Goal: Information Seeking & Learning: Learn about a topic

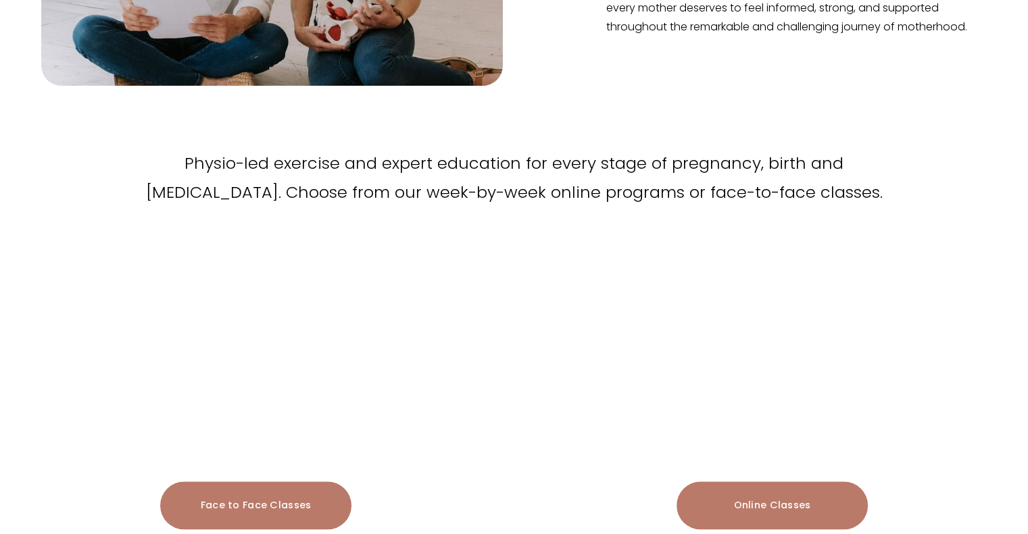
scroll to position [1329, 0]
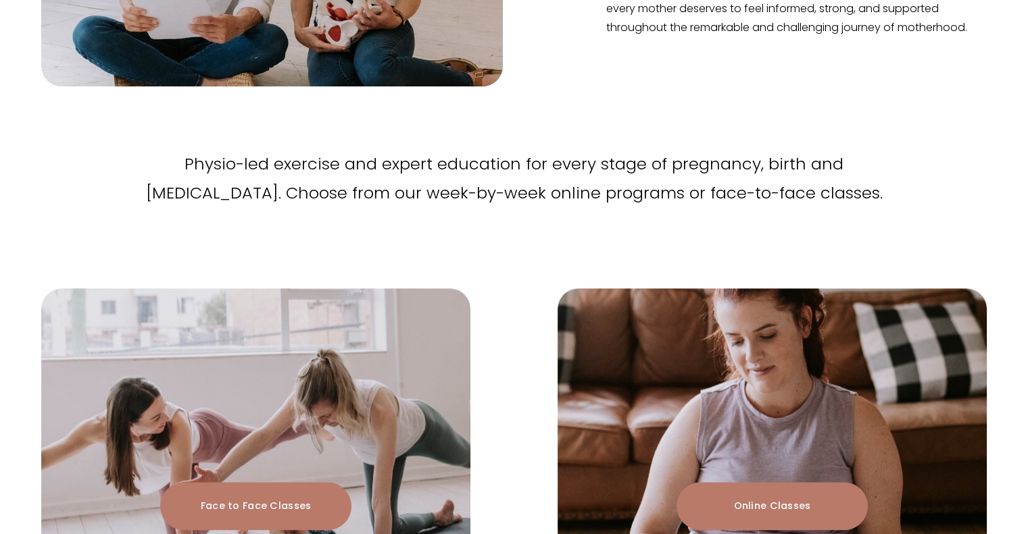
click at [246, 482] on link "Face to Face Classes" at bounding box center [255, 506] width 191 height 48
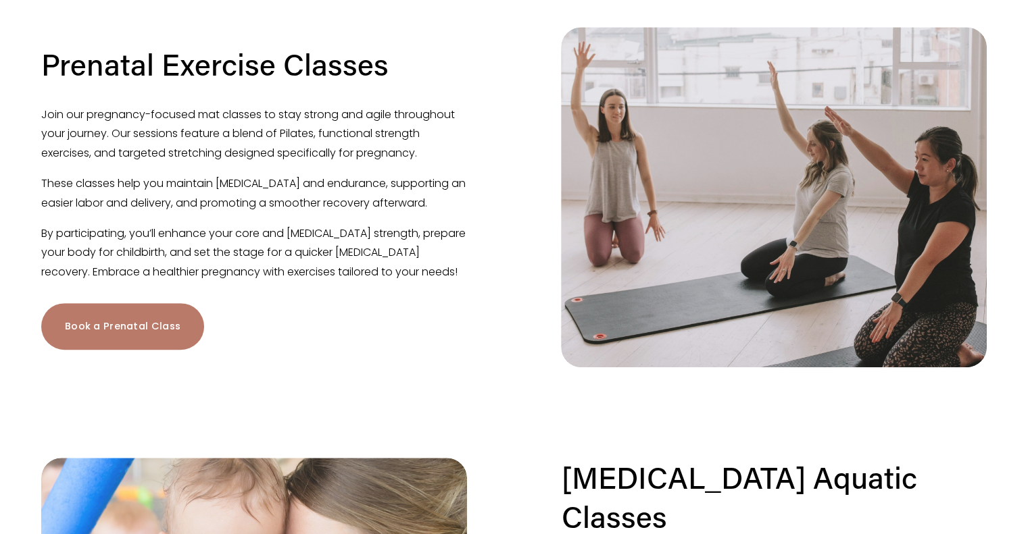
scroll to position [772, 0]
click at [314, 197] on p "These classes help you maintain muscle tone and endurance, supporting an easier…" at bounding box center [254, 194] width 426 height 39
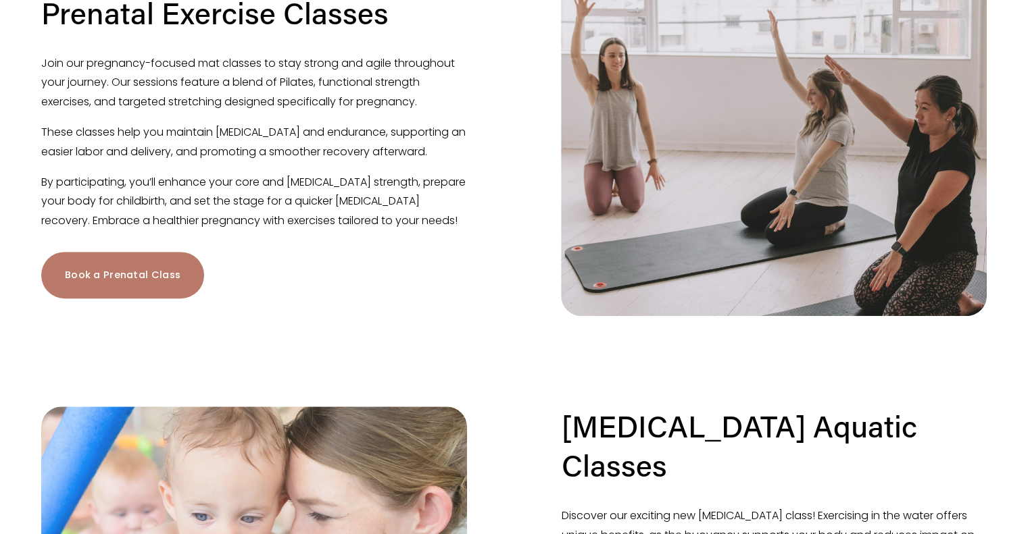
scroll to position [834, 0]
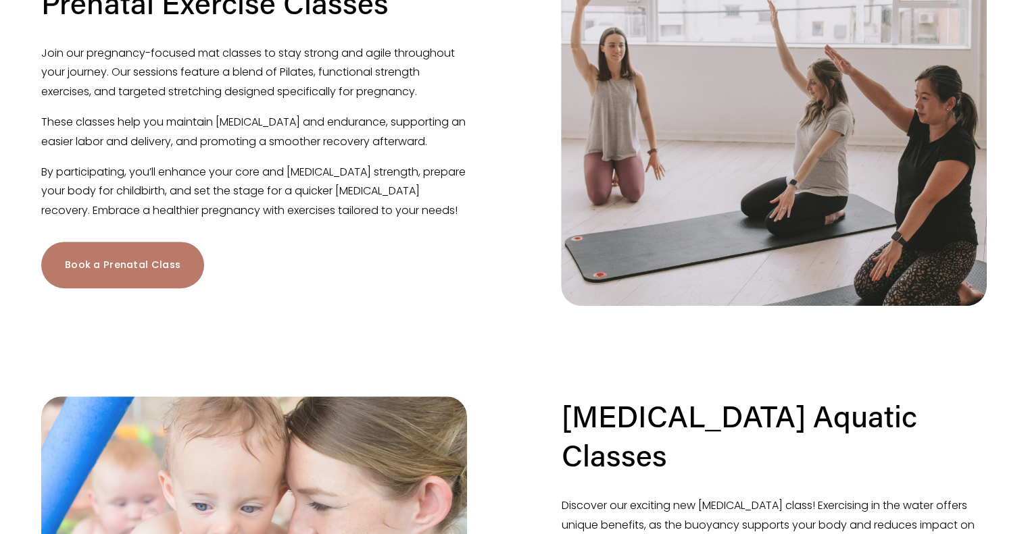
click at [105, 288] on link "Book a Prenatal Class" at bounding box center [122, 265] width 163 height 47
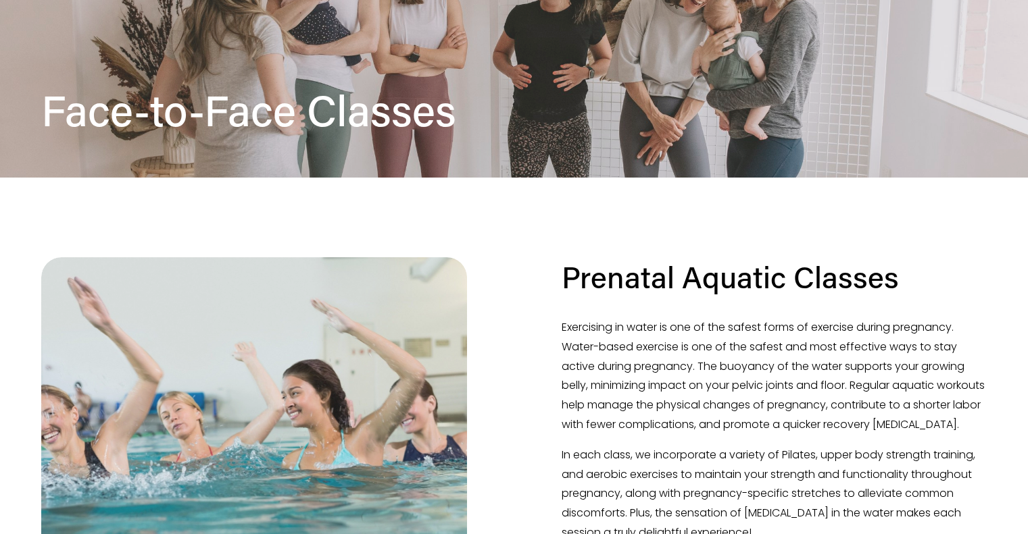
scroll to position [0, 0]
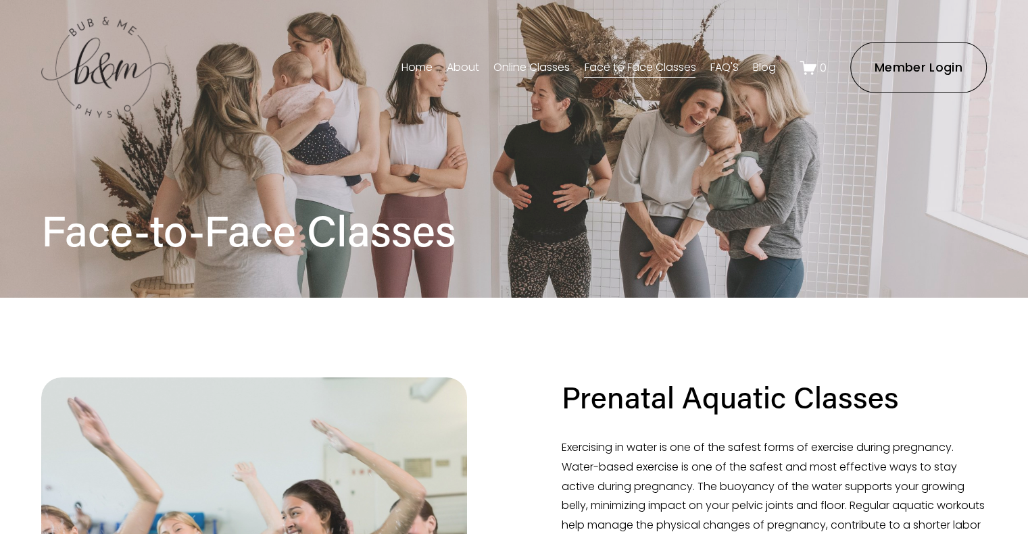
click at [540, 66] on link "Online Classes" at bounding box center [531, 68] width 76 height 22
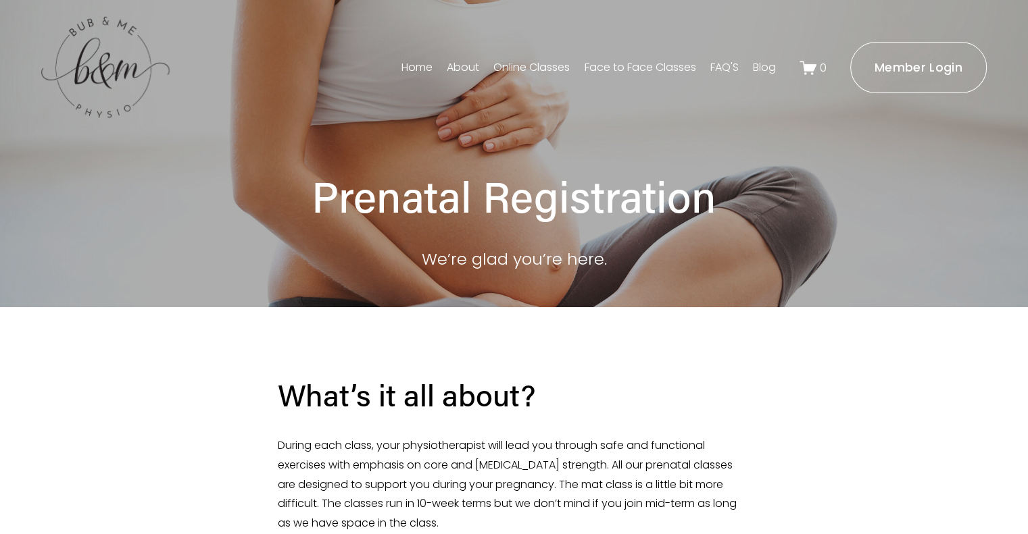
click at [720, 72] on link "FAQ'S" at bounding box center [724, 68] width 28 height 22
click at [458, 67] on link "About" at bounding box center [463, 68] width 32 height 22
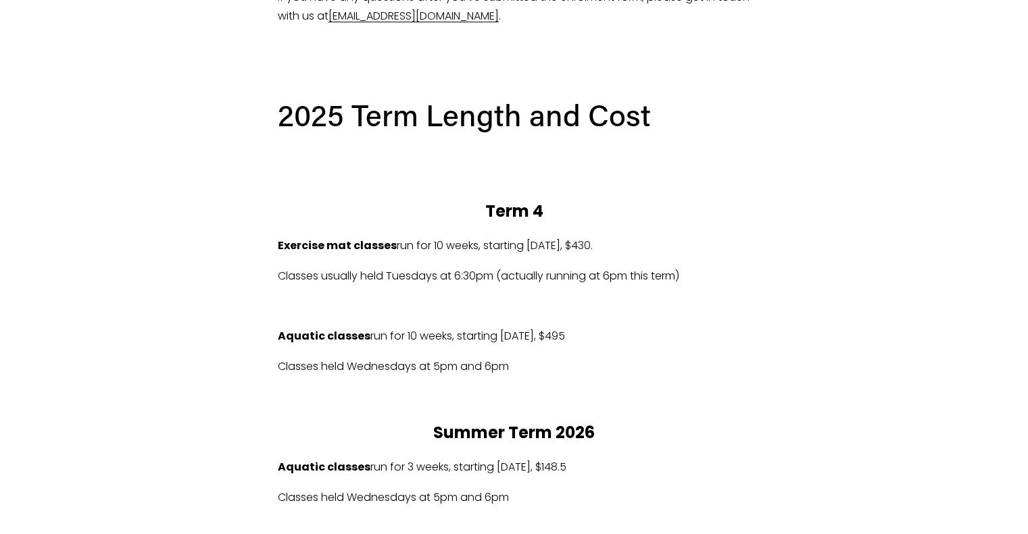
scroll to position [608, 0]
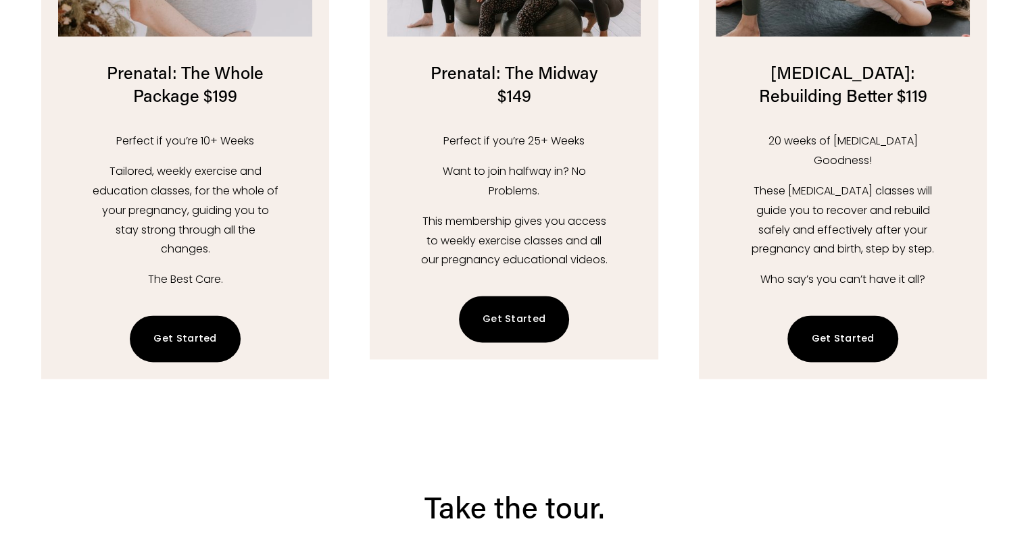
scroll to position [2030, 0]
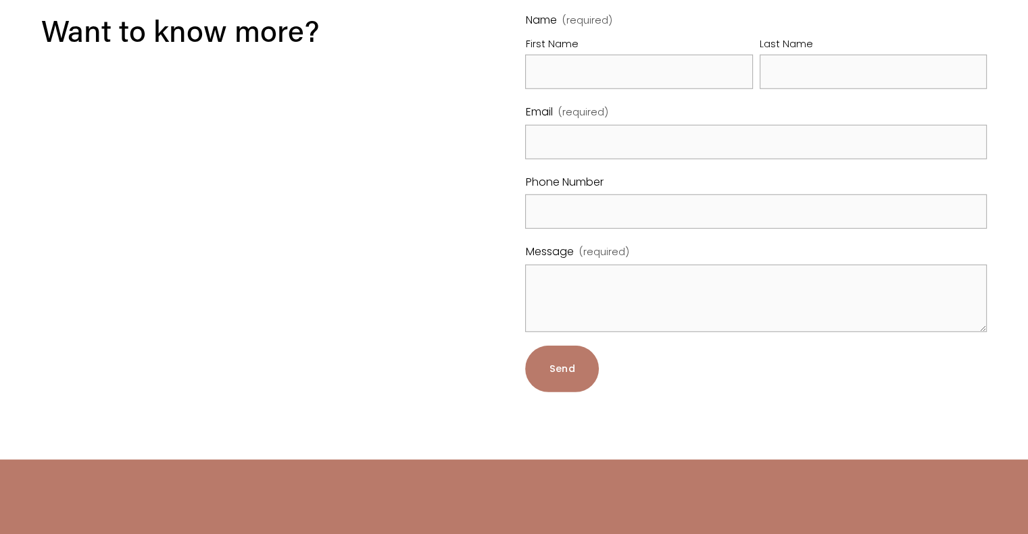
scroll to position [4024, 0]
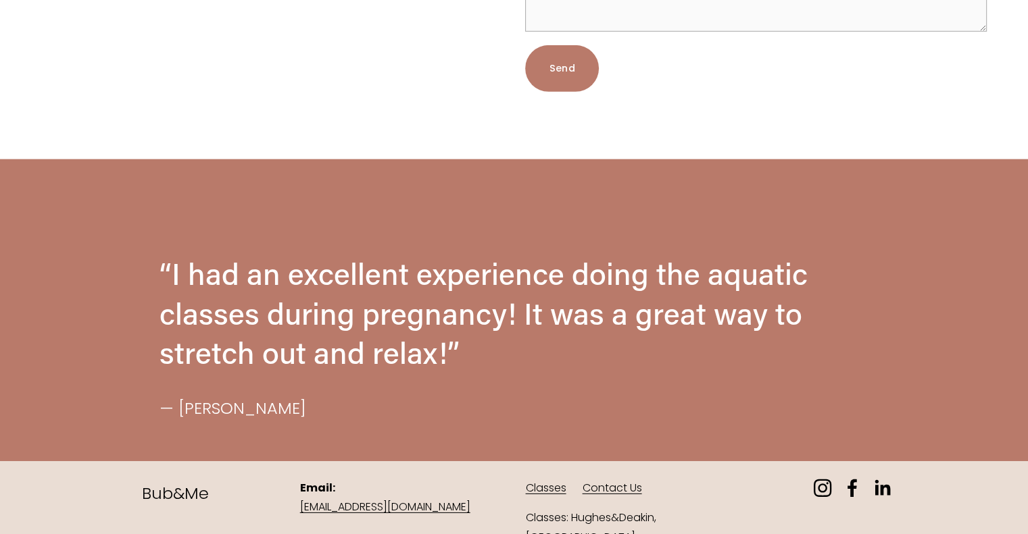
click at [595, 479] on link "Contact Us" at bounding box center [611, 489] width 59 height 20
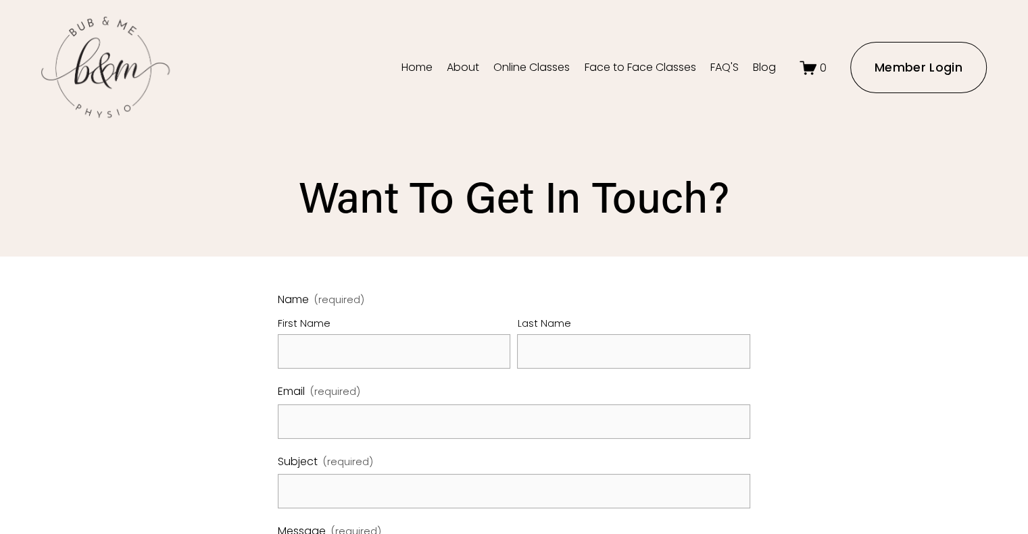
scroll to position [263, 0]
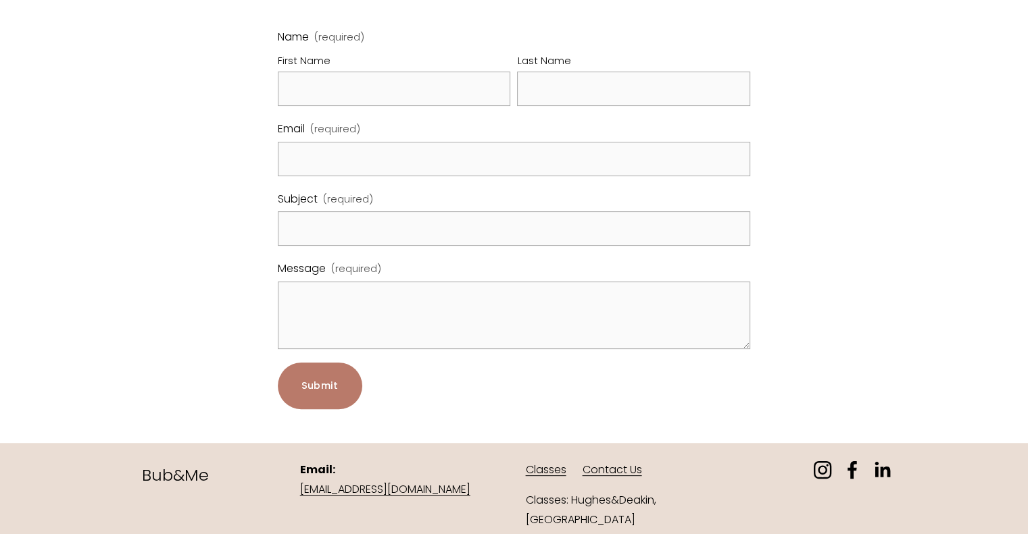
click at [549, 475] on link "Classes" at bounding box center [545, 471] width 41 height 20
